Goal: Task Accomplishment & Management: Use online tool/utility

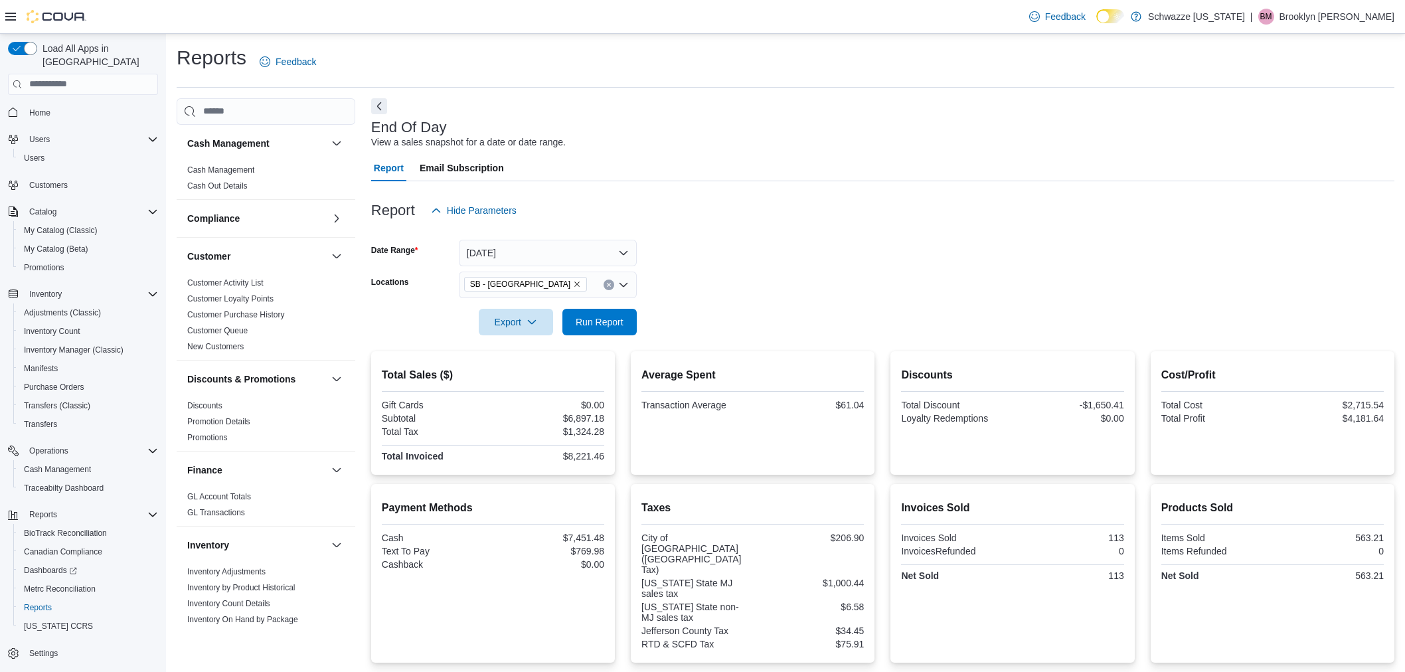
scroll to position [204, 0]
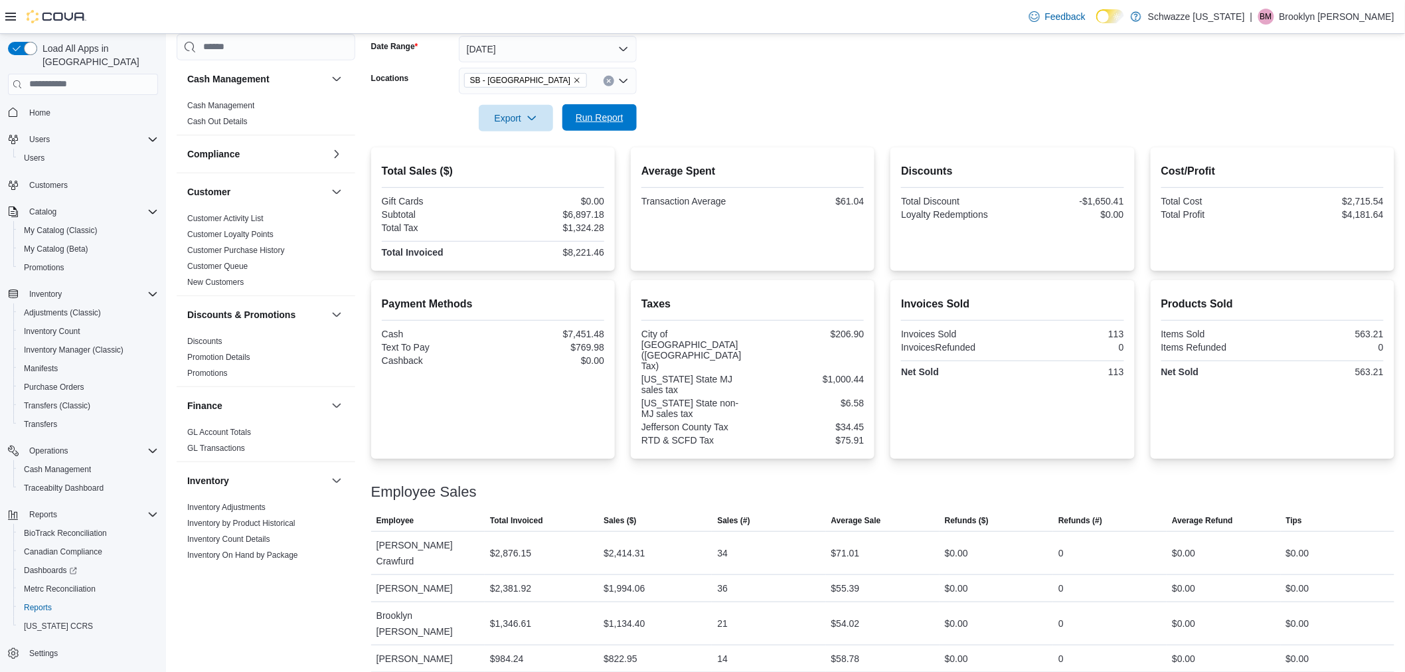
click at [606, 120] on span "Run Report" at bounding box center [600, 117] width 48 height 13
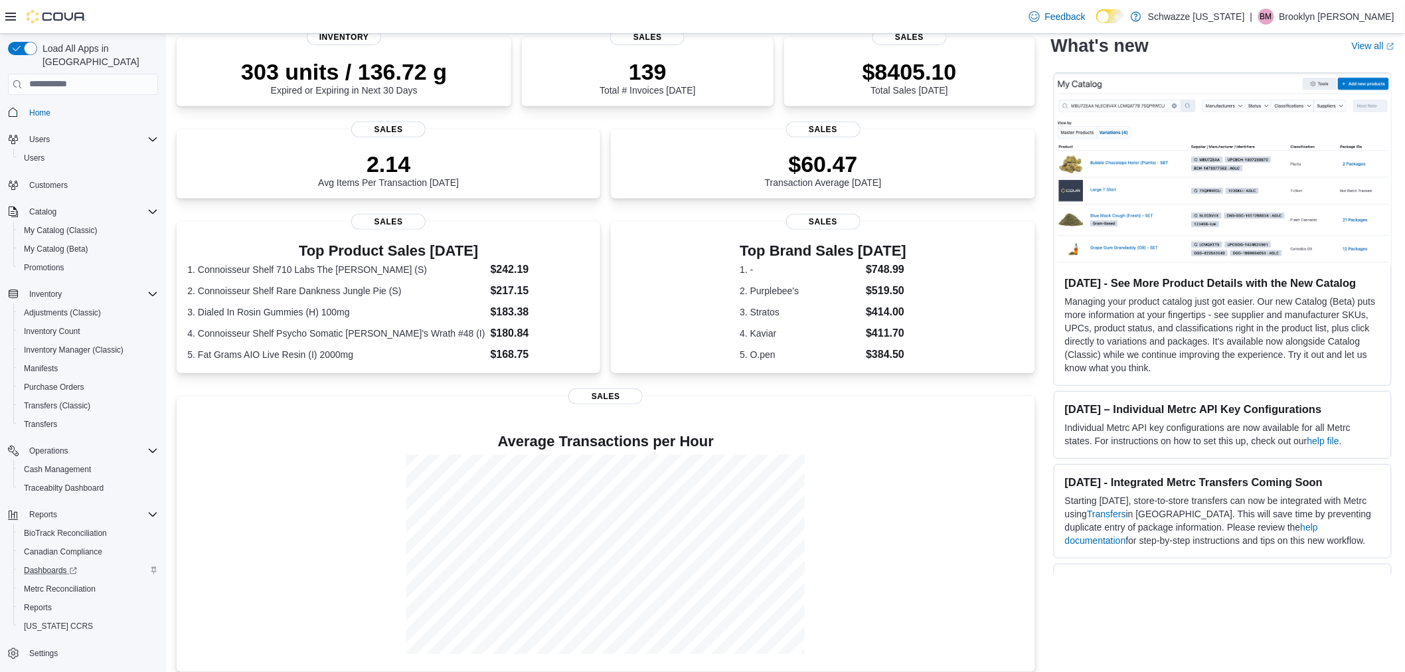
scroll to position [248, 0]
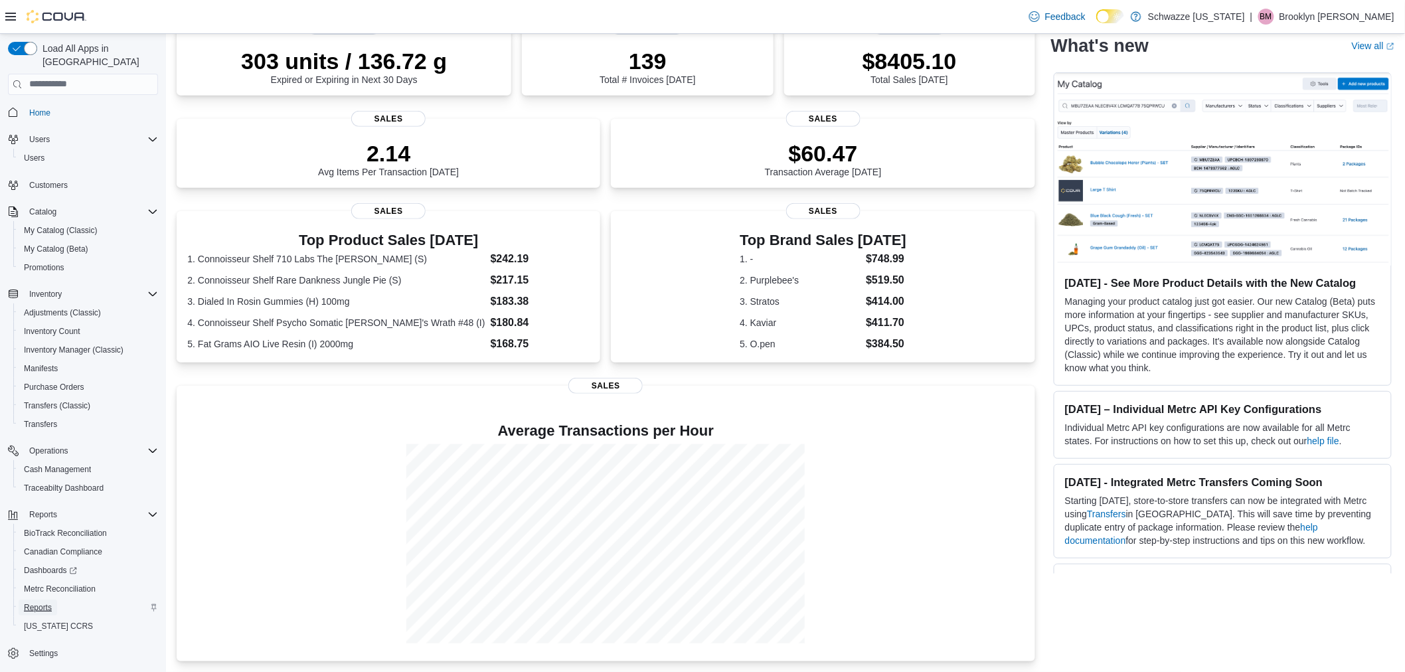
click at [44, 602] on span "Reports" at bounding box center [38, 607] width 28 height 11
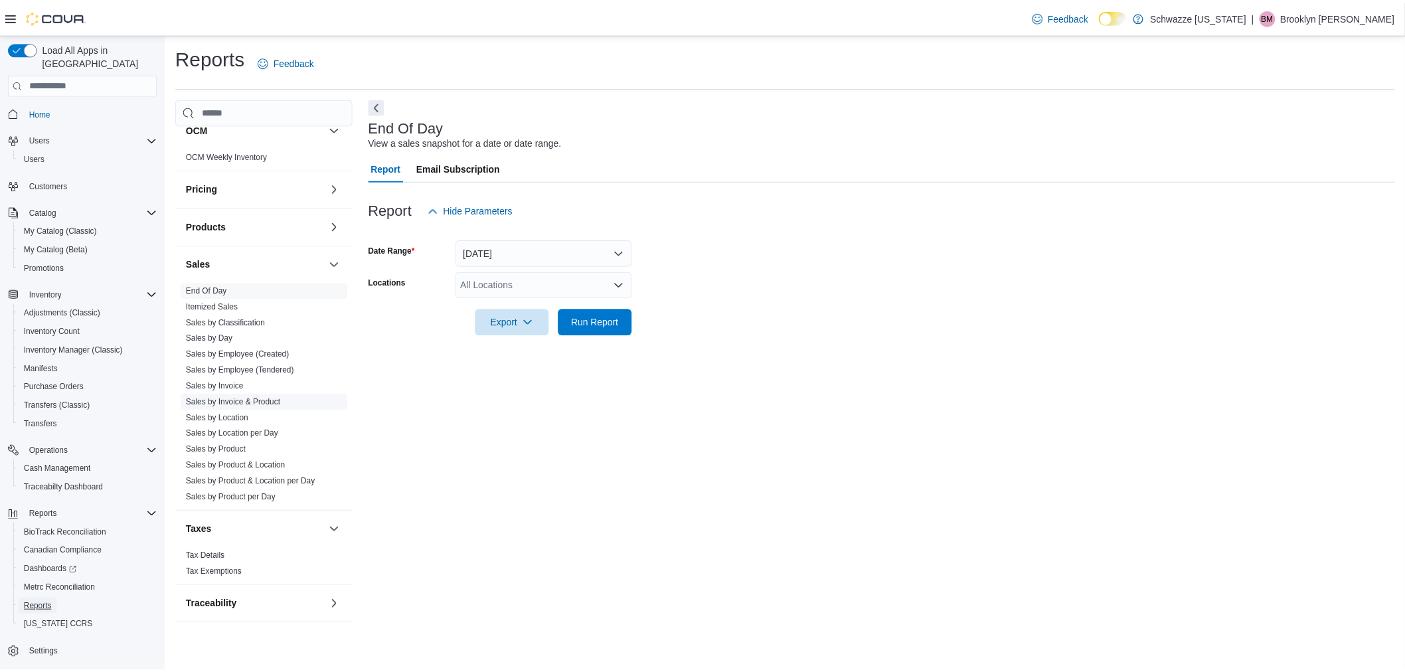
scroll to position [734, 0]
click at [221, 279] on link "End Of Day" at bounding box center [207, 281] width 41 height 9
click at [589, 323] on span "Run Report" at bounding box center [600, 321] width 48 height 13
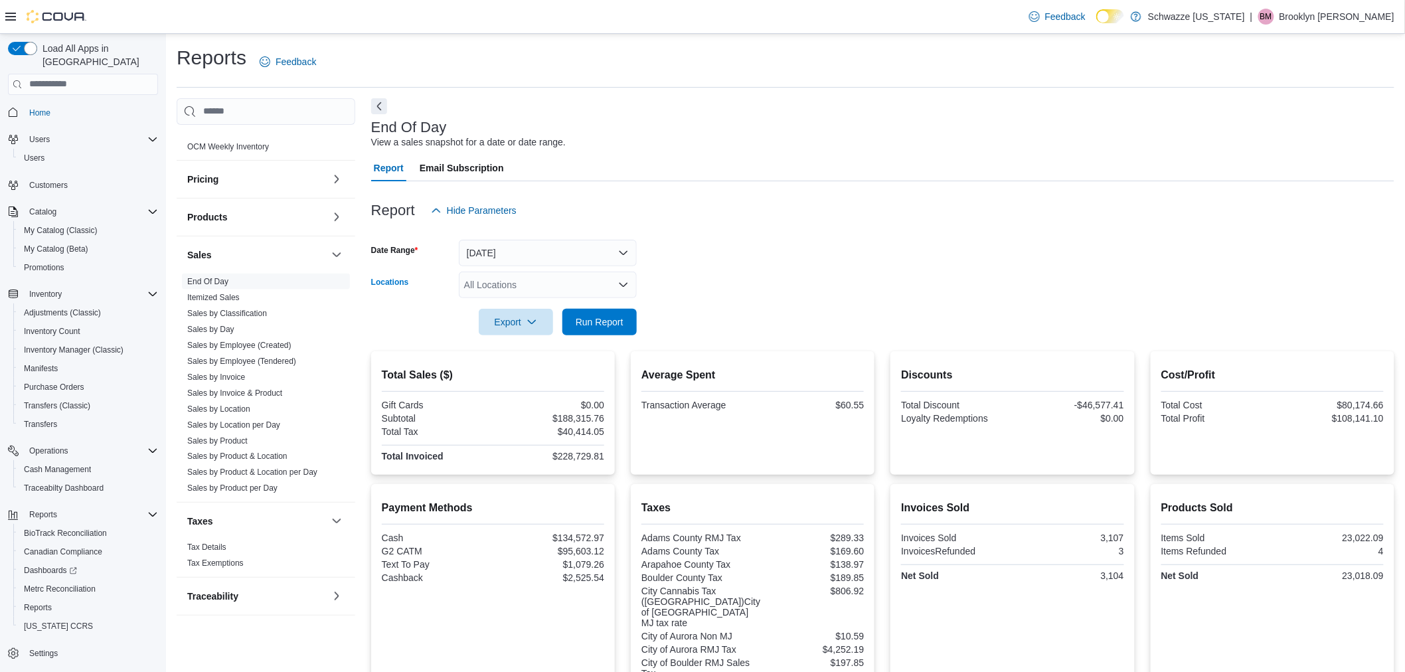
click at [608, 286] on div "All Locations" at bounding box center [548, 285] width 178 height 27
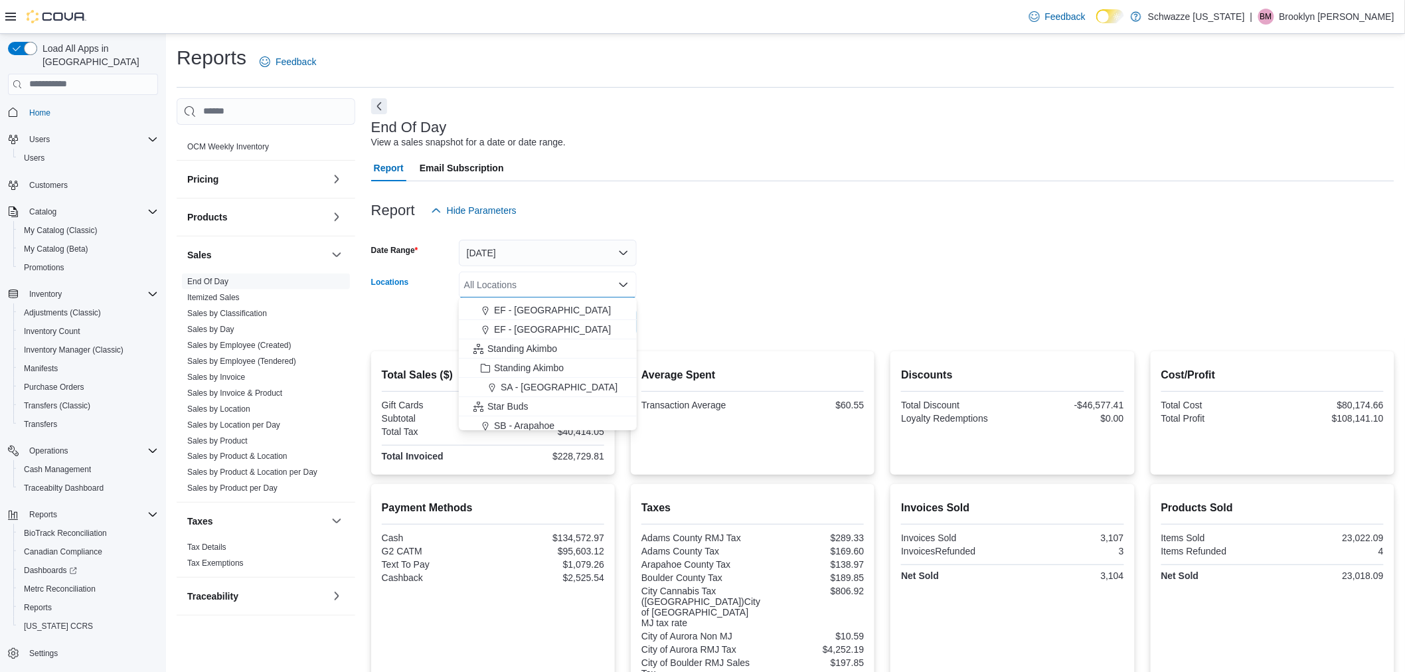
scroll to position [147, 0]
click at [603, 386] on div "SB - [GEOGRAPHIC_DATA]" at bounding box center [548, 390] width 162 height 13
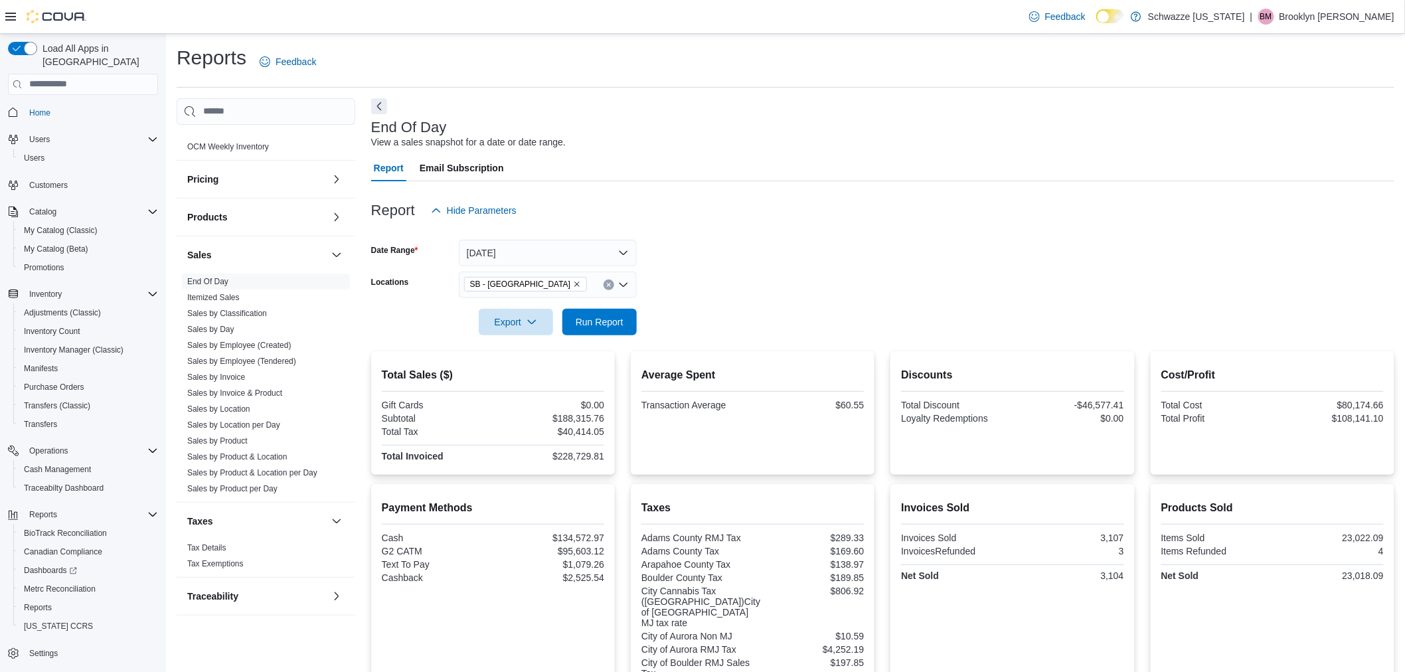
click at [717, 310] on form "Date Range Today Locations SB - Belmar Export Run Report" at bounding box center [882, 280] width 1023 height 112
click at [590, 324] on span "Run Report" at bounding box center [600, 321] width 48 height 13
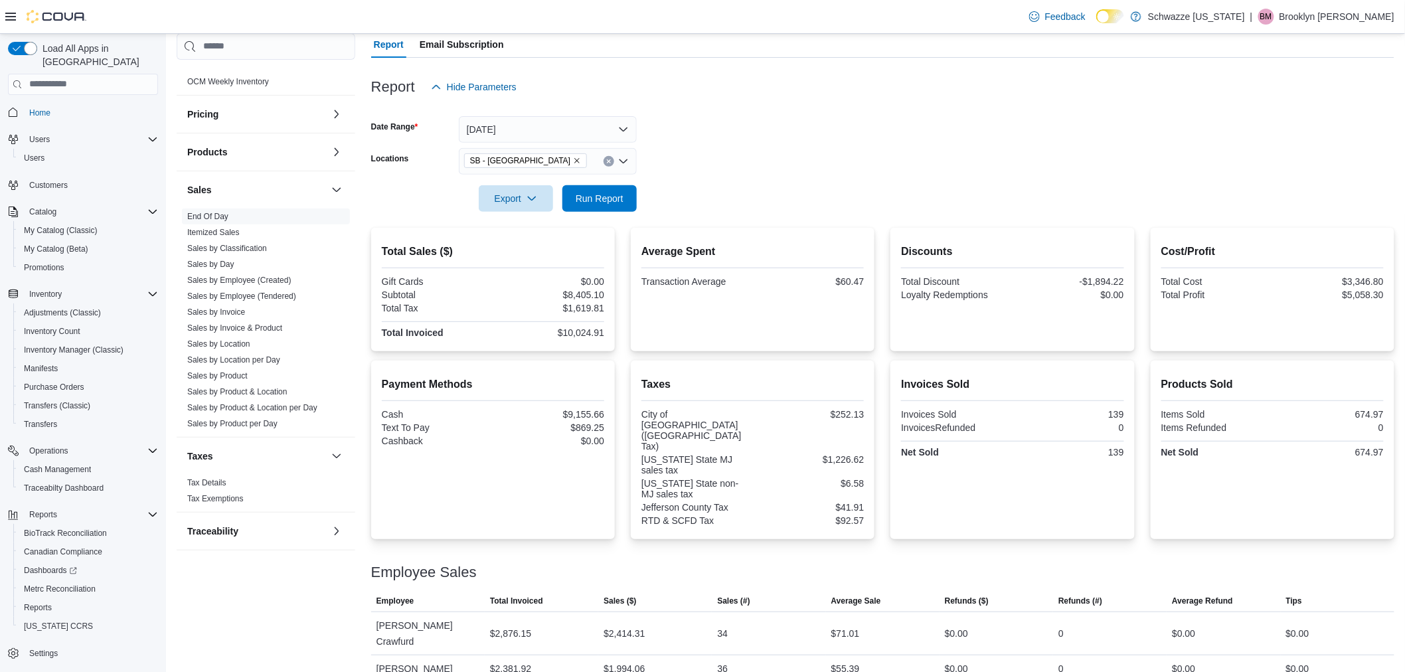
scroll to position [56, 0]
